Goal: Task Accomplishment & Management: Manage account settings

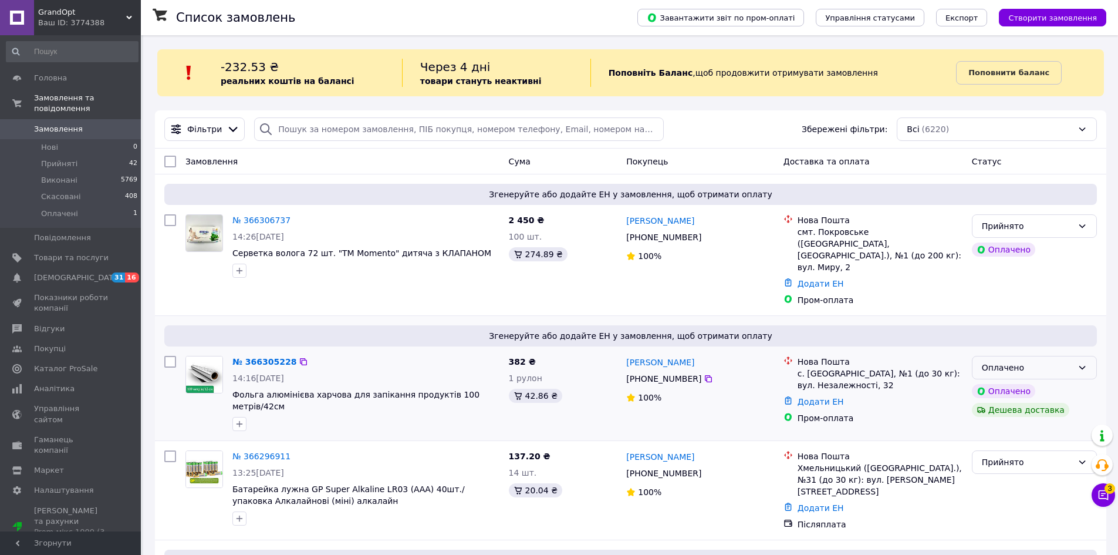
click at [1009, 361] on div "Оплачено" at bounding box center [1027, 367] width 91 height 13
click at [999, 381] on li "Прийнято" at bounding box center [1034, 381] width 124 height 21
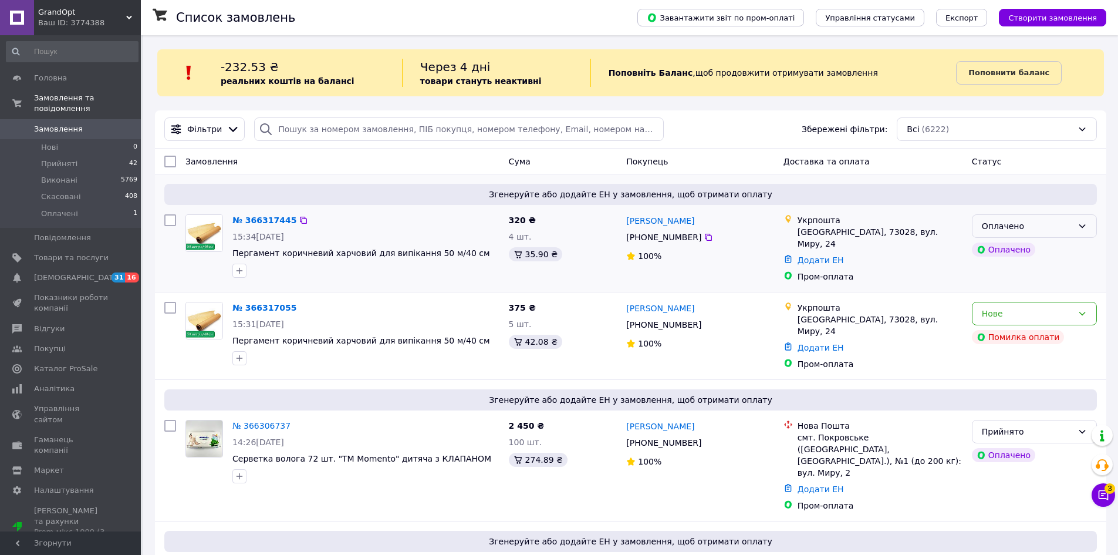
click at [1060, 225] on div "Оплачено" at bounding box center [1027, 225] width 91 height 13
click at [1044, 244] on li "Прийнято" at bounding box center [1034, 251] width 124 height 21
click at [1016, 312] on div "Нове" at bounding box center [1027, 313] width 91 height 13
click at [1012, 373] on li "Скасовано" at bounding box center [1034, 376] width 124 height 21
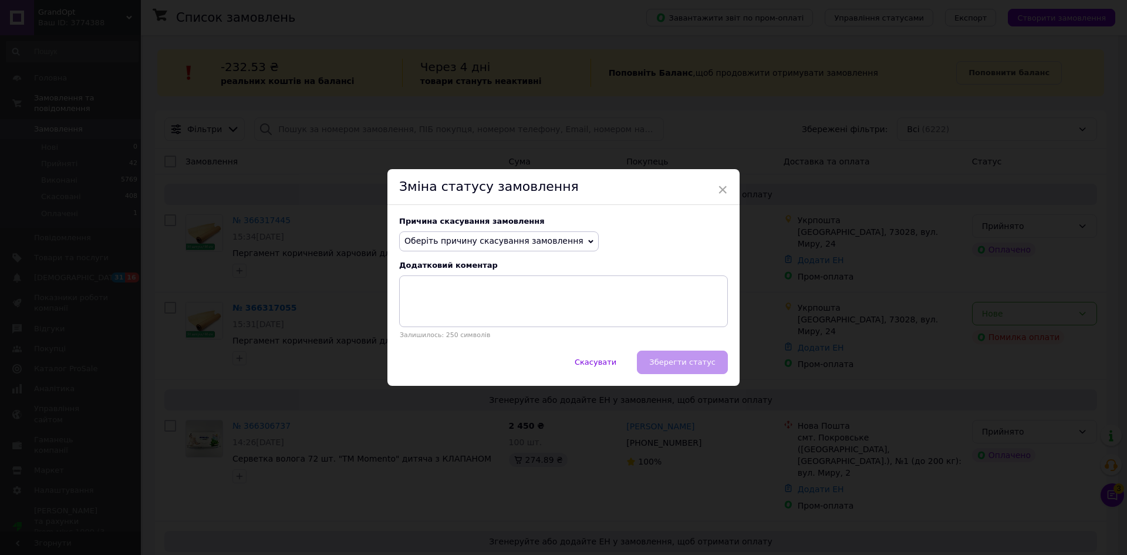
click at [525, 243] on span "Оберіть причину скасування замовлення" at bounding box center [493, 240] width 179 height 9
click at [461, 295] on li "Оплата не надійшла" at bounding box center [499, 297] width 198 height 16
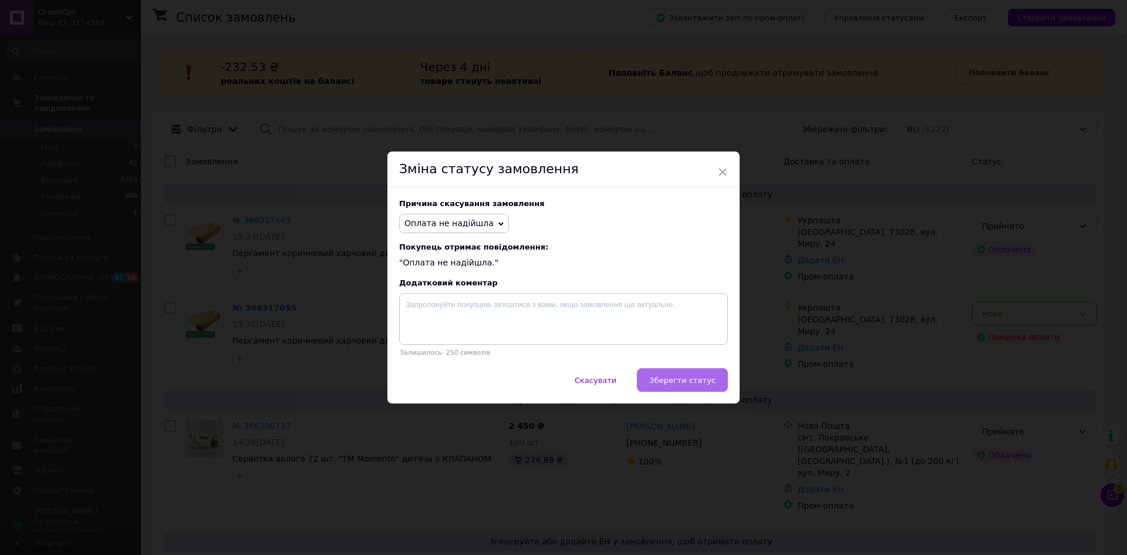
click at [674, 373] on button "Зберегти статус" at bounding box center [682, 379] width 91 height 23
